Goal: Navigation & Orientation: Find specific page/section

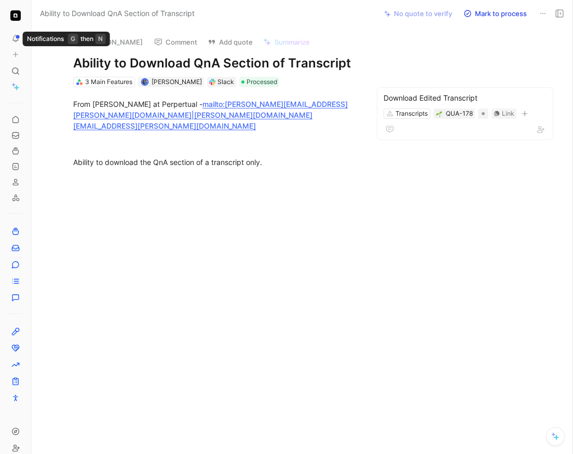
click at [21, 12] on button "button" at bounding box center [15, 15] width 15 height 15
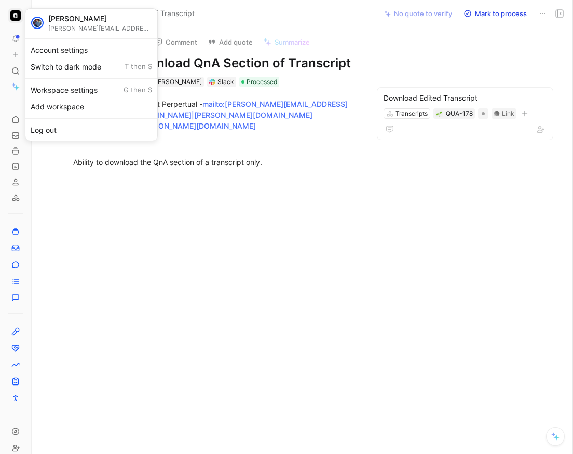
click at [21, 12] on div at bounding box center [286, 227] width 573 height 454
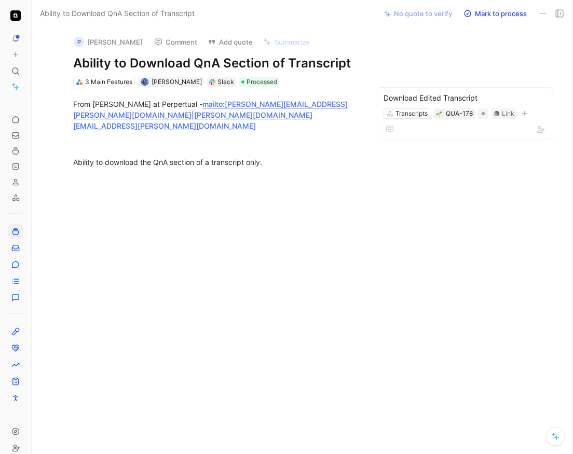
click at [17, 230] on icon at bounding box center [15, 231] width 8 height 8
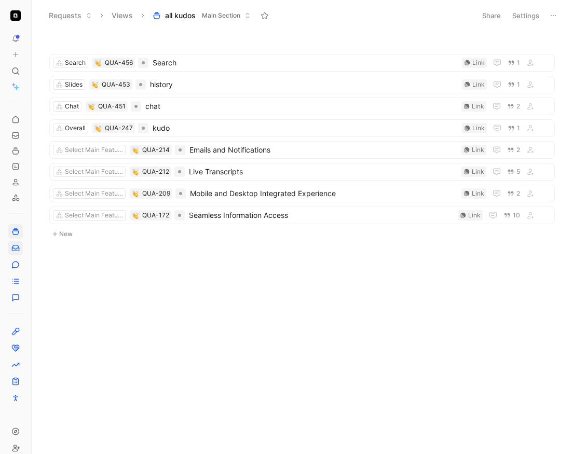
click at [17, 247] on icon at bounding box center [15, 248] width 8 height 8
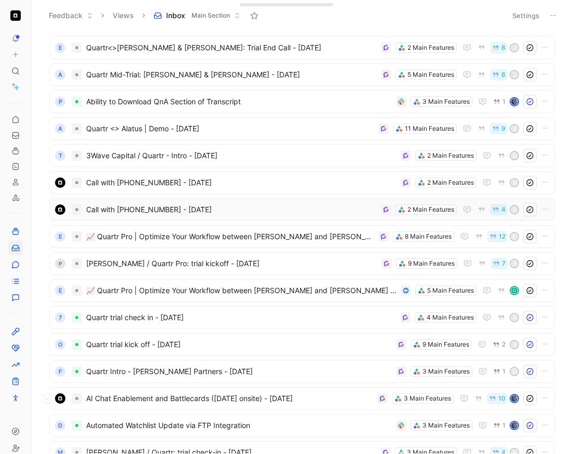
scroll to position [184, 0]
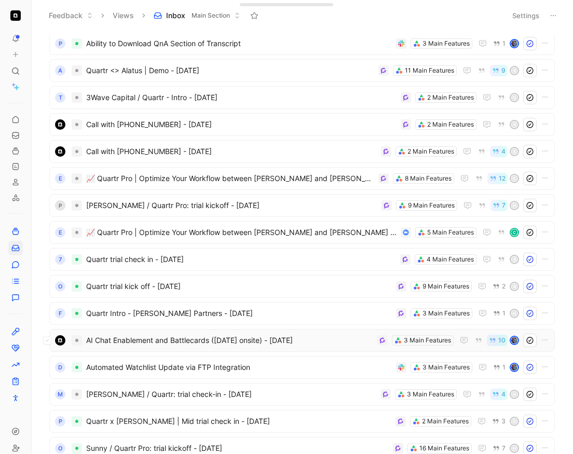
click at [163, 341] on span "AI Chat Enablement and Battlecards ([DATE] onsite) - [DATE]" at bounding box center [229, 340] width 287 height 12
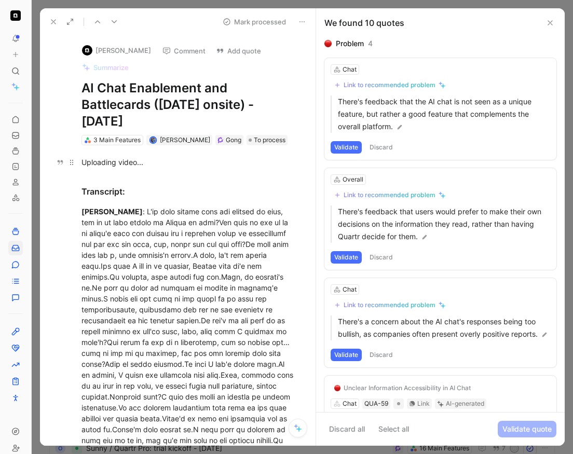
click at [118, 163] on div "Uploading video..." at bounding box center [188, 162] width 214 height 11
click at [54, 21] on icon at bounding box center [53, 22] width 8 height 8
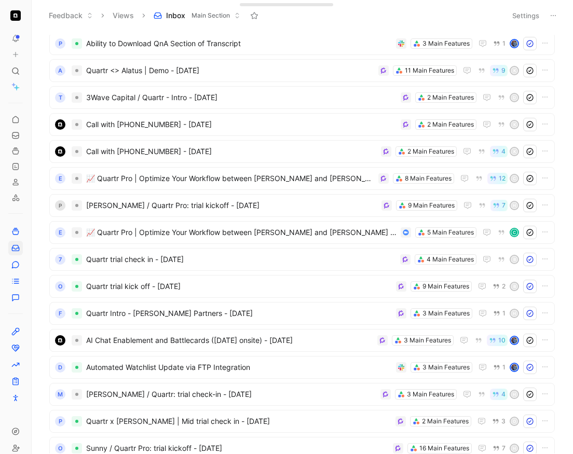
click at [16, 39] on icon at bounding box center [15, 38] width 8 height 8
